Goal: Transaction & Acquisition: Purchase product/service

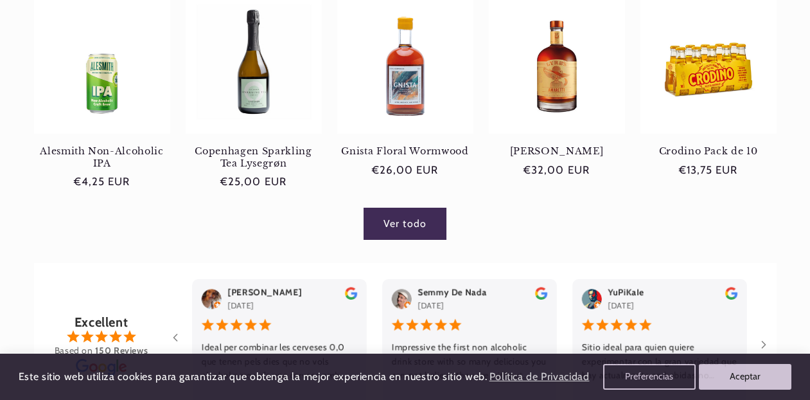
scroll to position [943, 0]
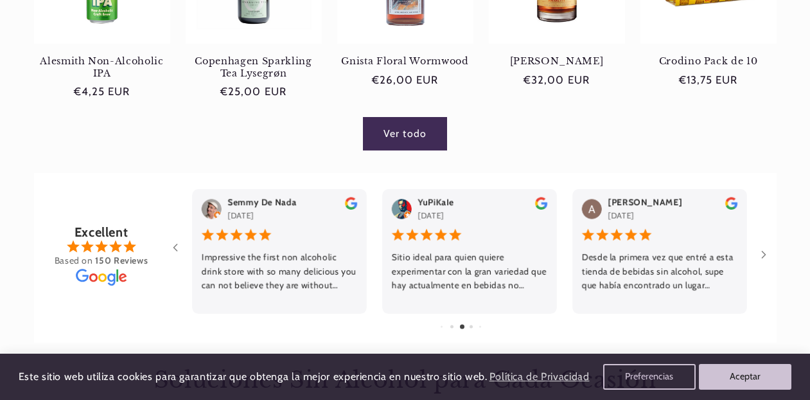
click at [393, 139] on link "Ver todo" at bounding box center [405, 133] width 83 height 31
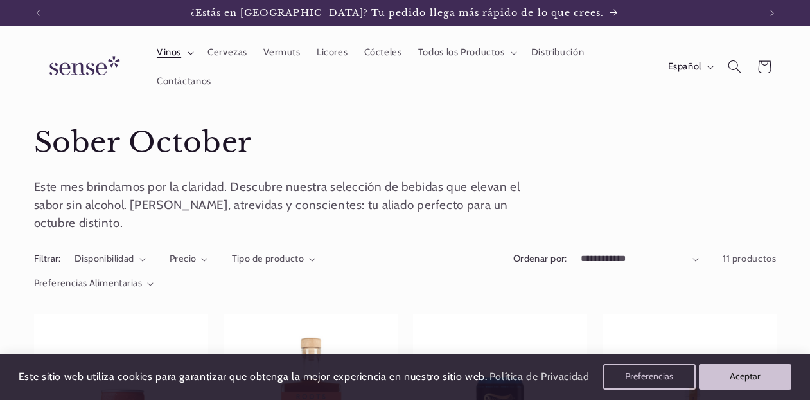
click at [186, 55] on summary "Vinos" at bounding box center [173, 53] width 51 height 28
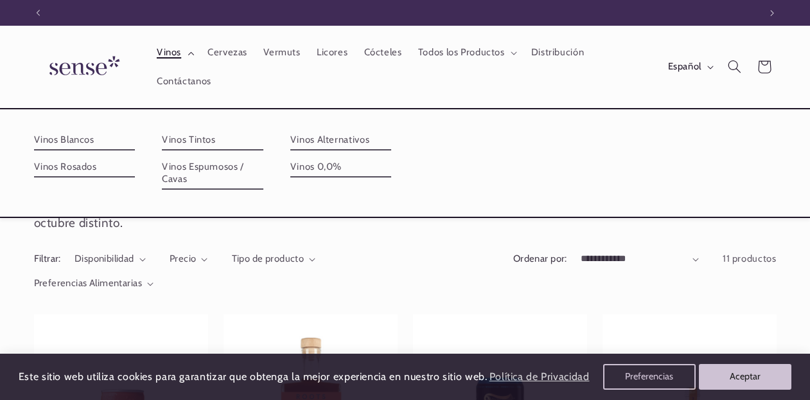
scroll to position [0, 722]
click at [170, 56] on span "Vinos" at bounding box center [169, 52] width 24 height 12
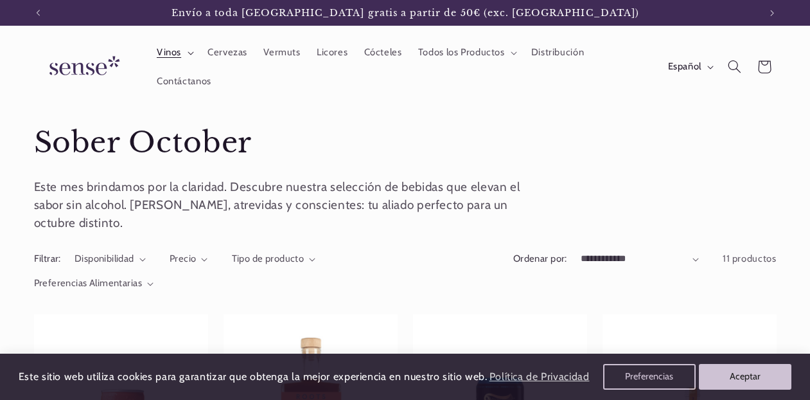
click at [170, 55] on span "Vinos" at bounding box center [169, 52] width 24 height 12
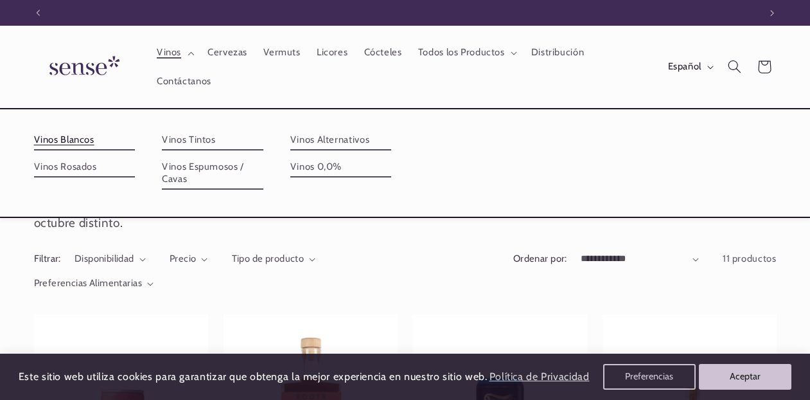
scroll to position [0, 0]
click at [77, 140] on link "Vinos Blancos" at bounding box center [85, 140] width 102 height 21
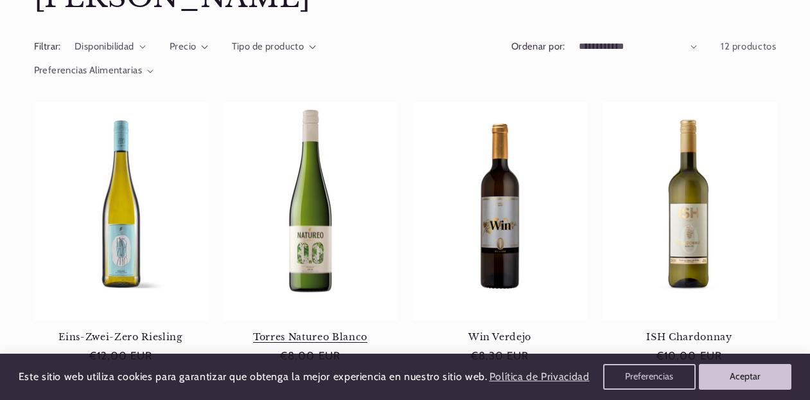
scroll to position [186, 0]
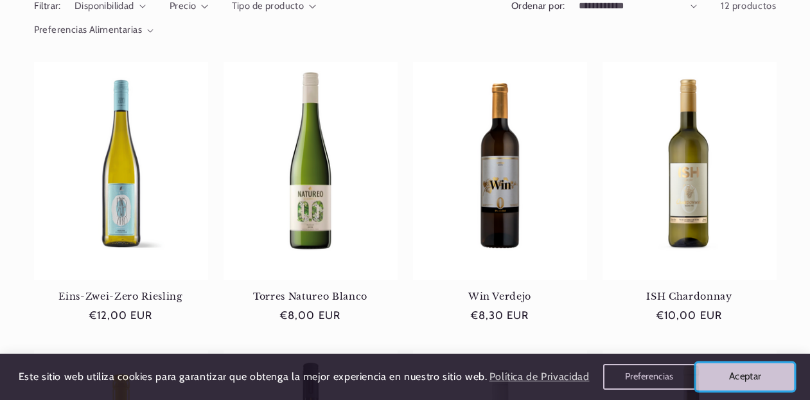
click at [729, 374] on button "Aceptar" at bounding box center [746, 376] width 98 height 27
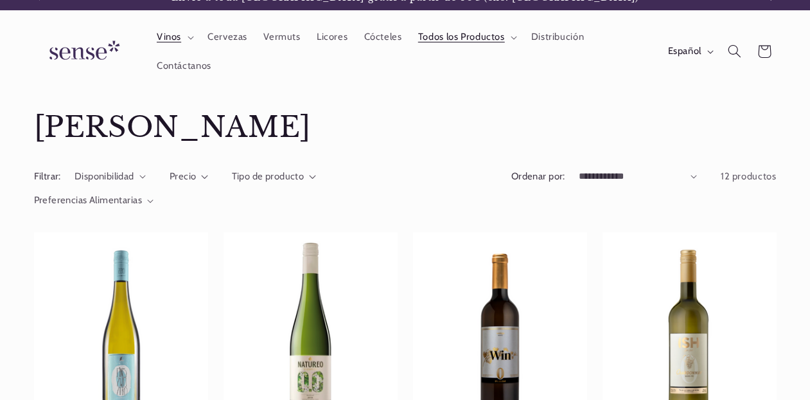
scroll to position [0, 0]
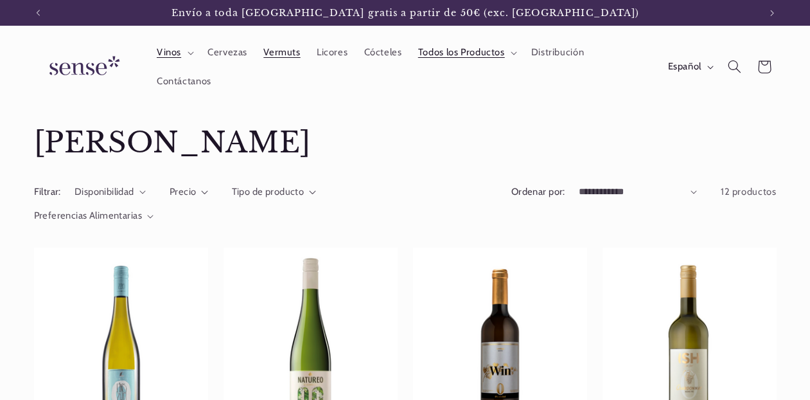
click at [286, 49] on span "Vermuts" at bounding box center [281, 52] width 37 height 12
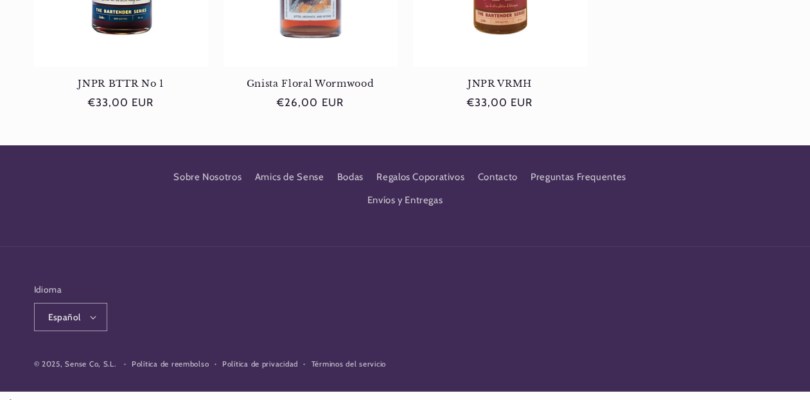
scroll to position [697, 0]
